Goal: Use online tool/utility: Utilize a website feature to perform a specific function

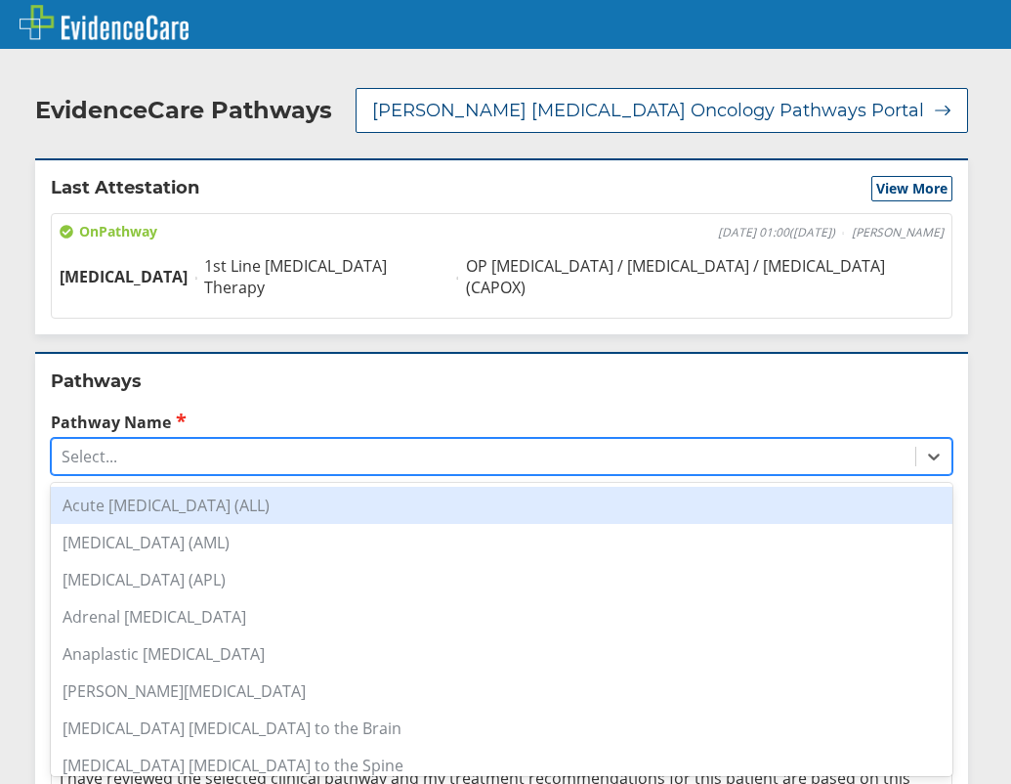
click at [161, 440] on div "Select..." at bounding box center [484, 456] width 864 height 33
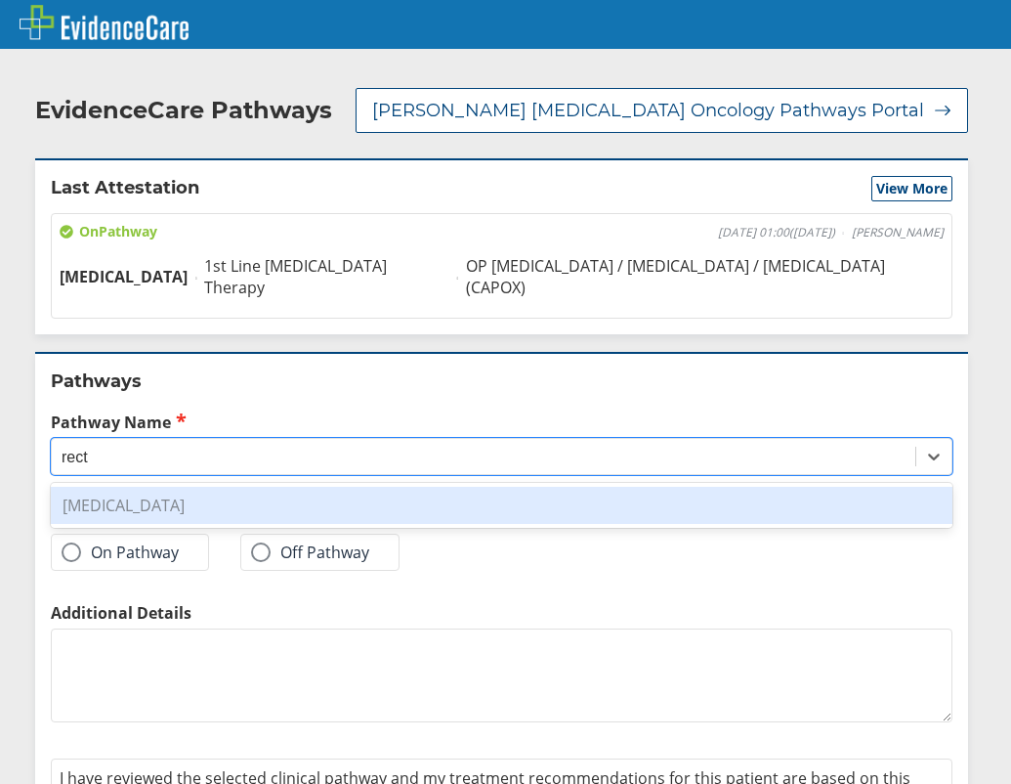
click at [173, 487] on div "[MEDICAL_DATA]" at bounding box center [502, 505] width 902 height 37
type input "rect"
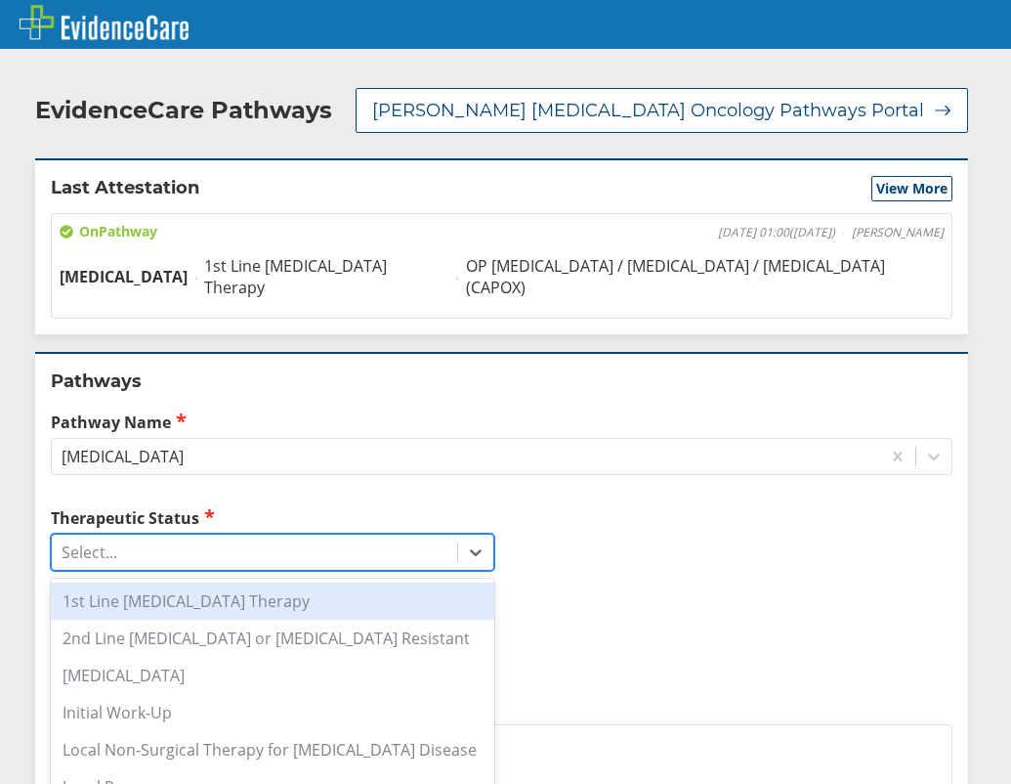
click at [129, 535] on div "Select..." at bounding box center [254, 551] width 405 height 33
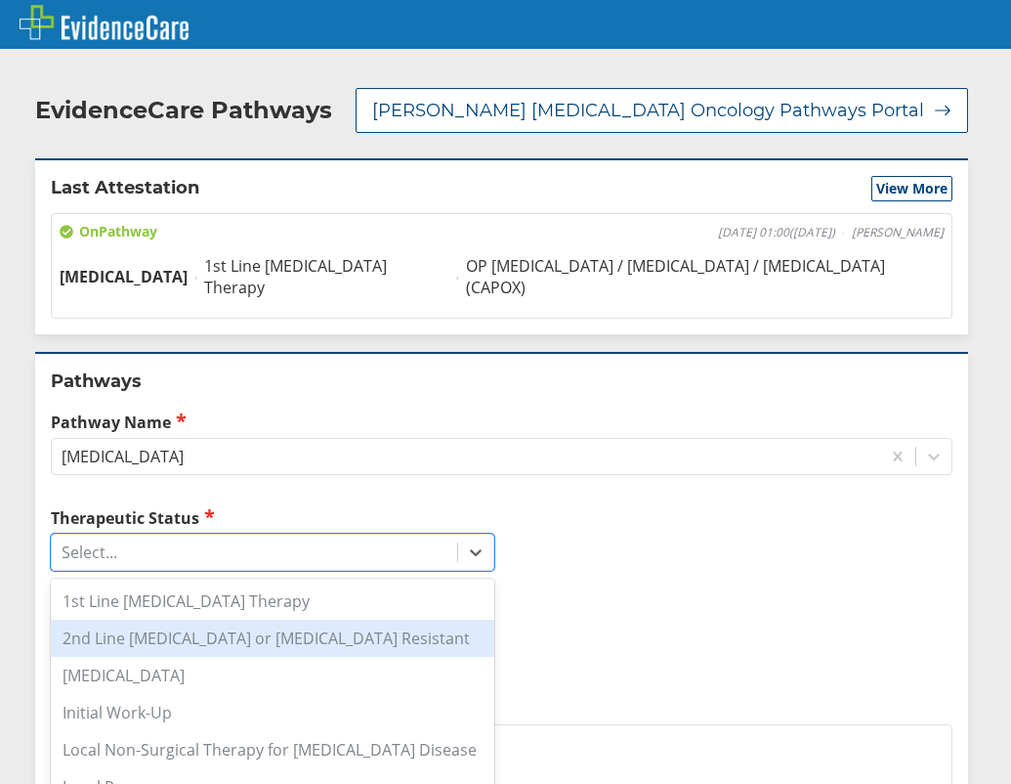
click at [156, 619] on div "2nd Line [MEDICAL_DATA] or [MEDICAL_DATA] Resistant" at bounding box center [273, 637] width 444 height 37
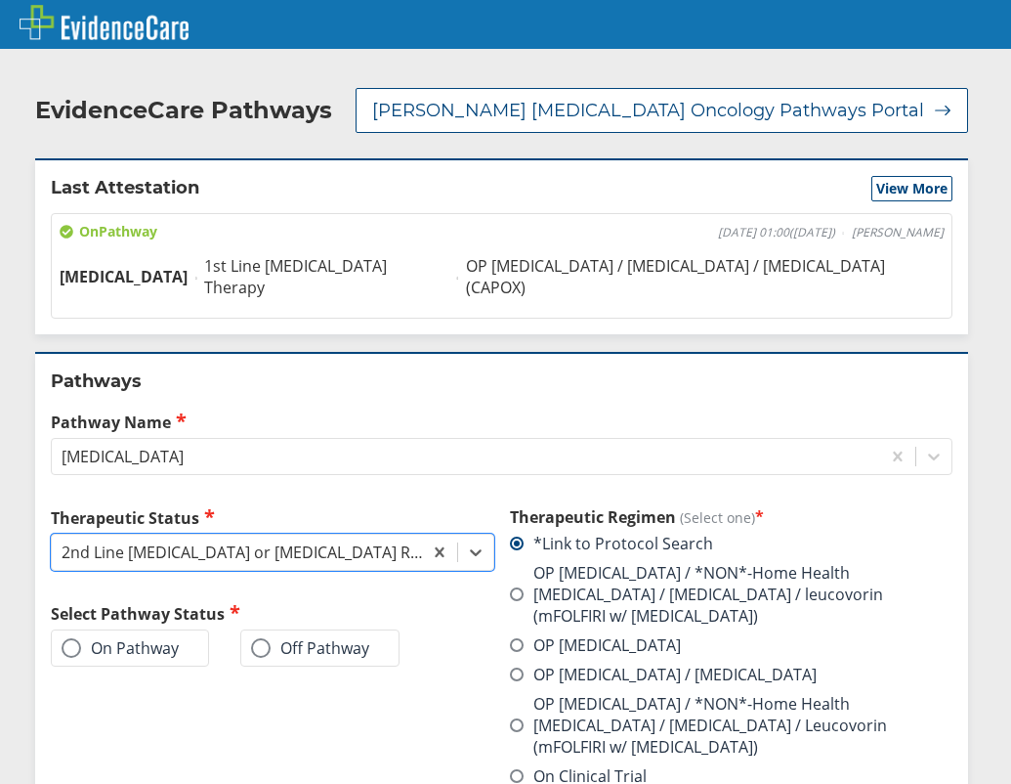
click at [128, 638] on label "On Pathway" at bounding box center [120, 648] width 117 height 20
click at [0, 0] on input "On Pathway" at bounding box center [0, 0] width 0 height 0
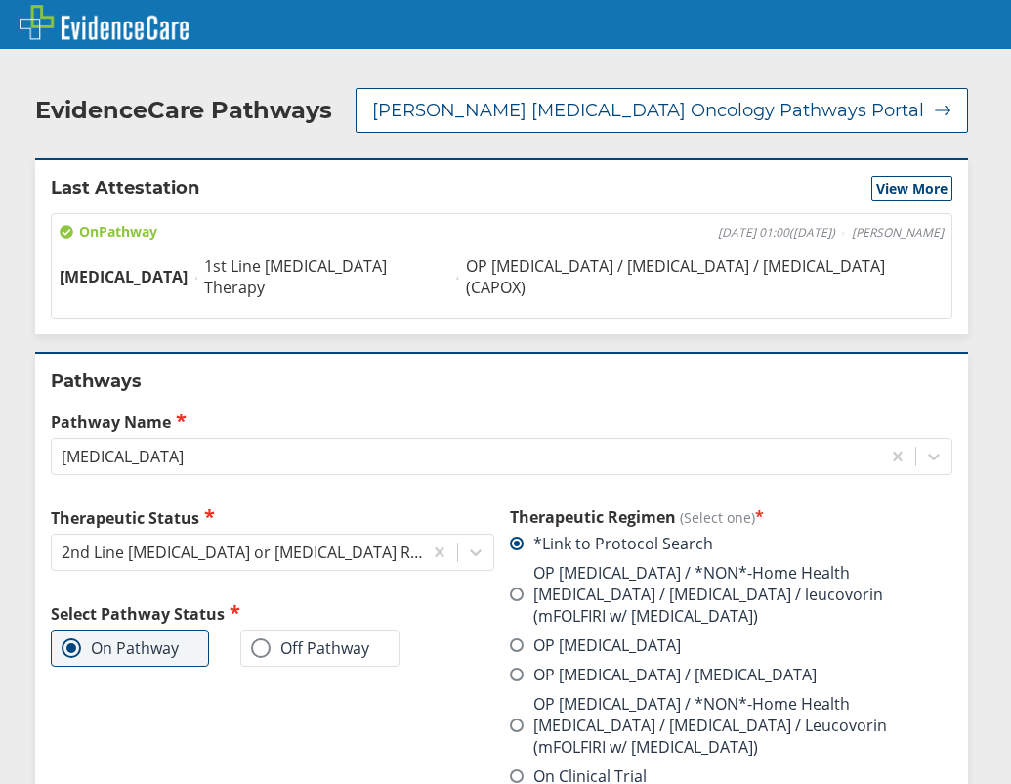
scroll to position [195, 0]
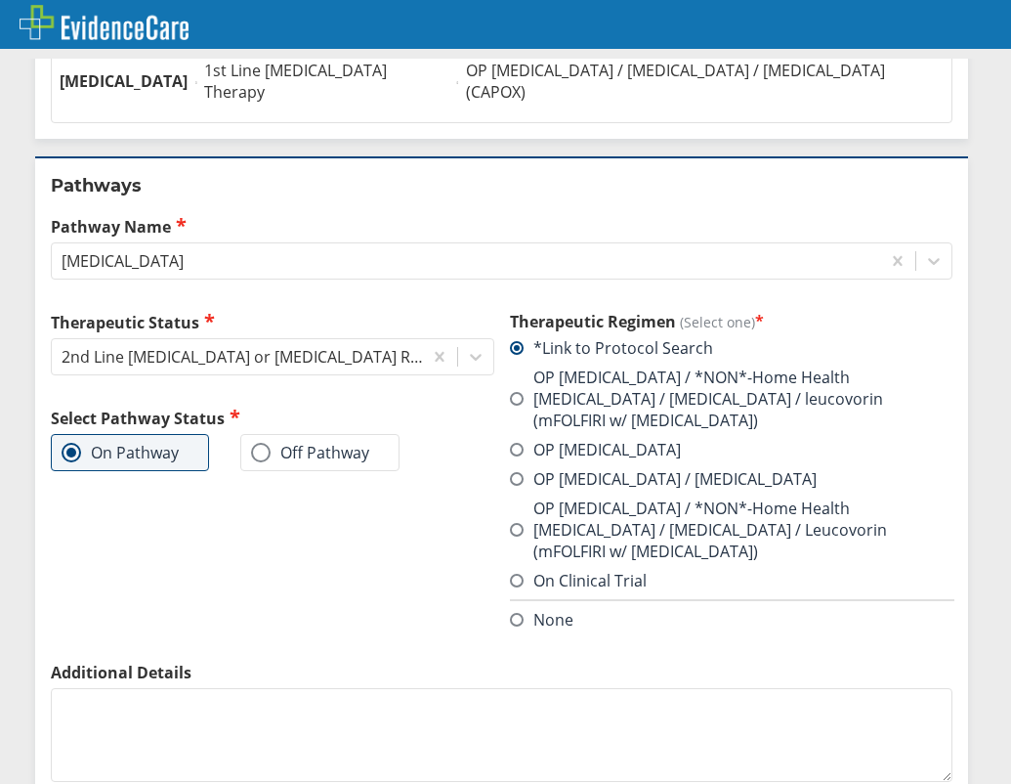
click at [602, 366] on label "OP [MEDICAL_DATA] / *NON*-Home Health [MEDICAL_DATA] / [MEDICAL_DATA] / leucovo…" at bounding box center [732, 398] width 444 height 64
click at [0, 0] on input "OP [MEDICAL_DATA] / *NON*-Home Health [MEDICAL_DATA] / [MEDICAL_DATA] / leucovo…" at bounding box center [0, 0] width 0 height 0
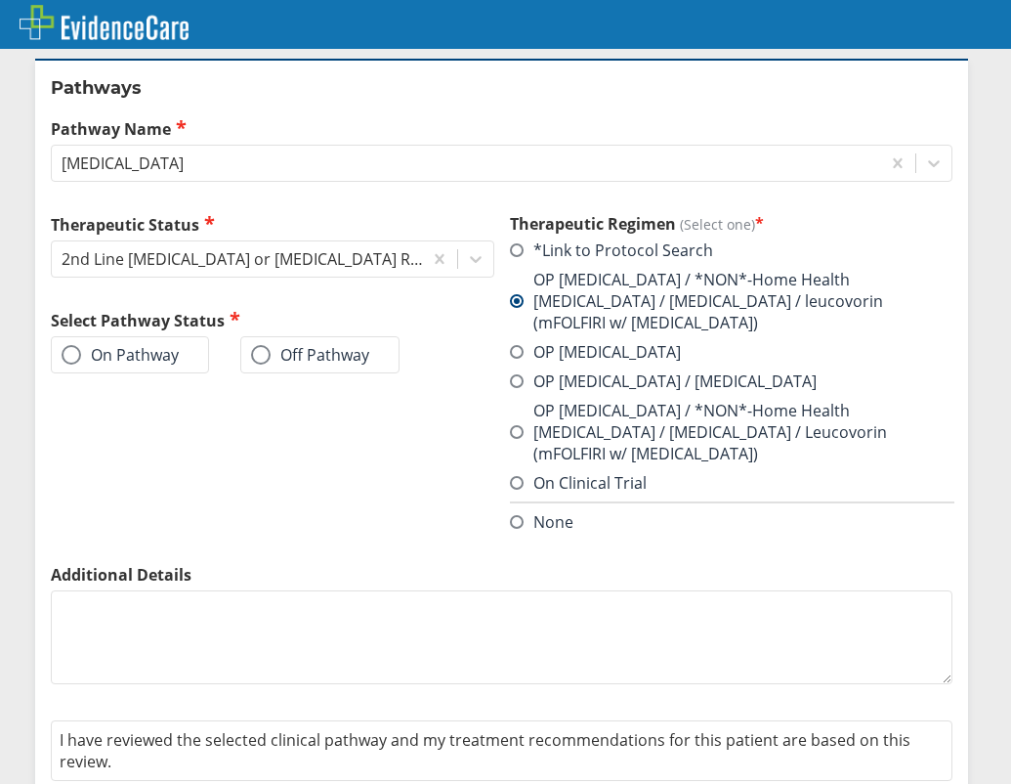
scroll to position [303, 0]
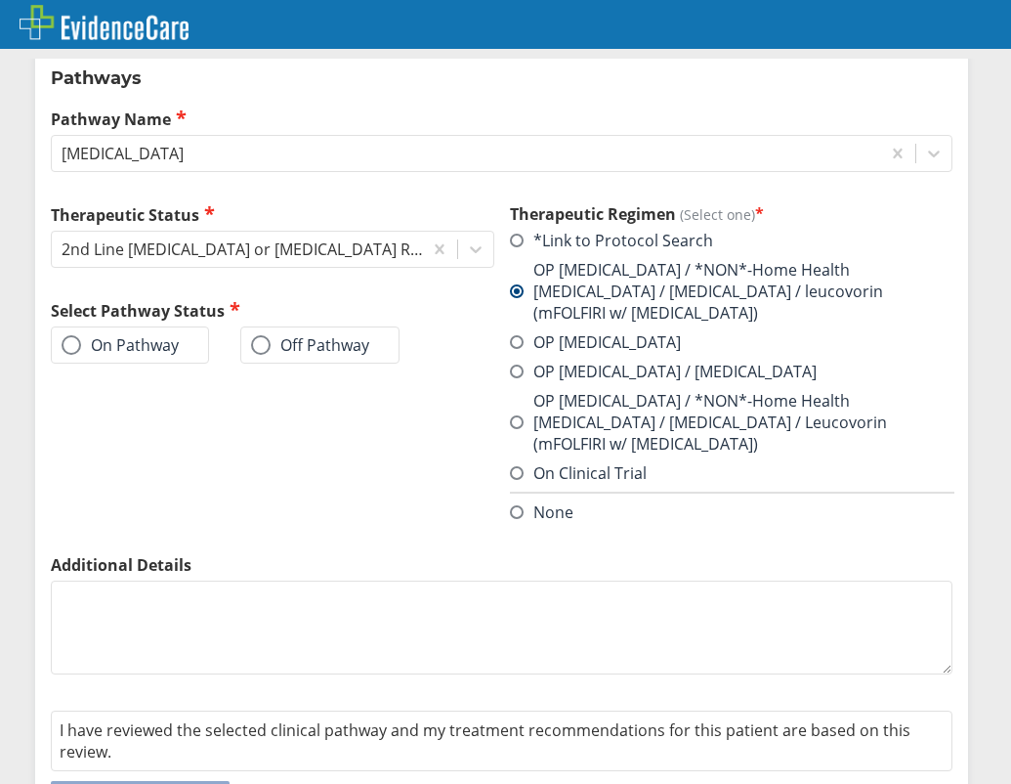
click at [96, 335] on label "On Pathway" at bounding box center [120, 345] width 117 height 20
click at [0, 0] on input "On Pathway" at bounding box center [0, 0] width 0 height 0
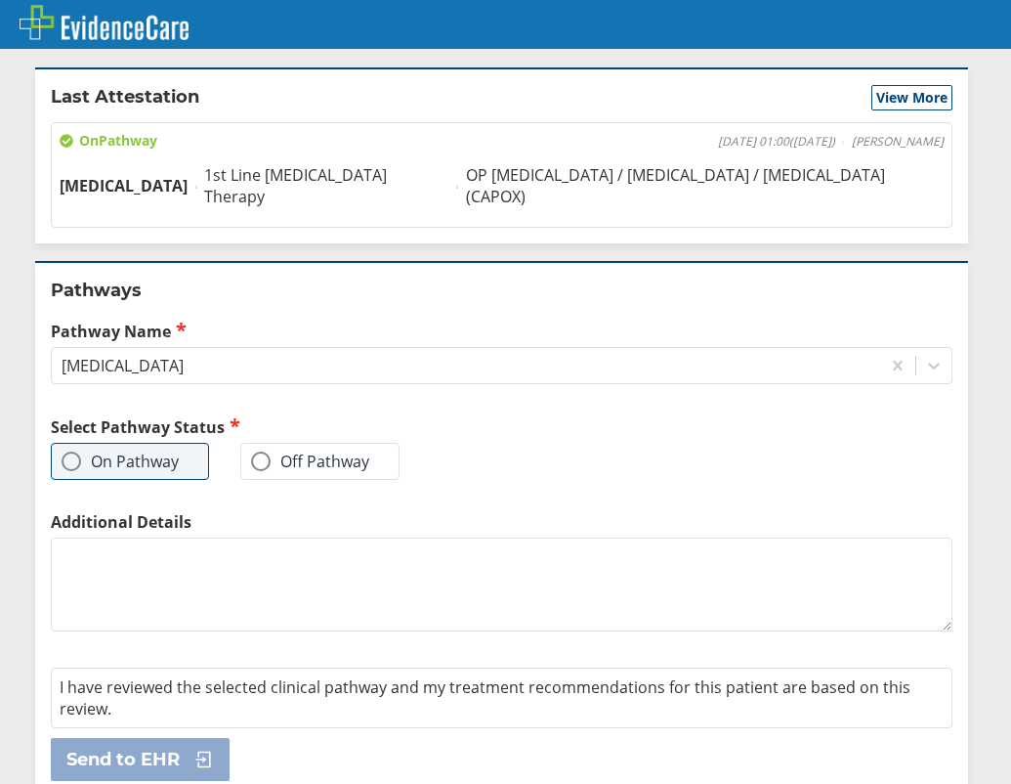
scroll to position [0, 0]
